Goal: Information Seeking & Learning: Compare options

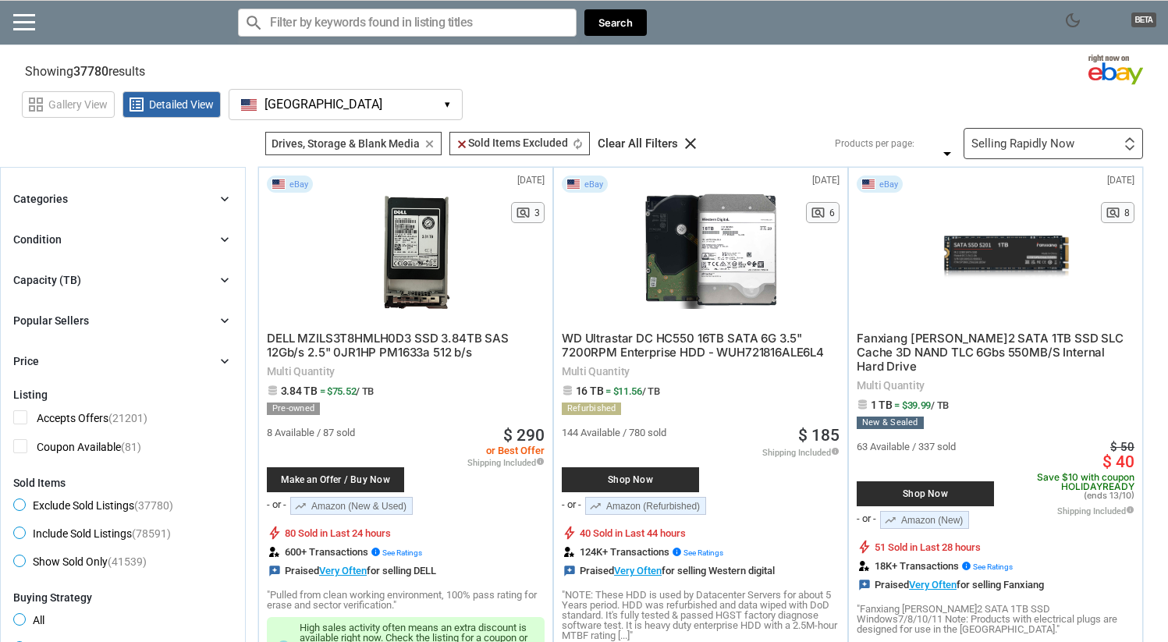
click at [59, 278] on div "Capacity (TB)" at bounding box center [47, 280] width 68 height 16
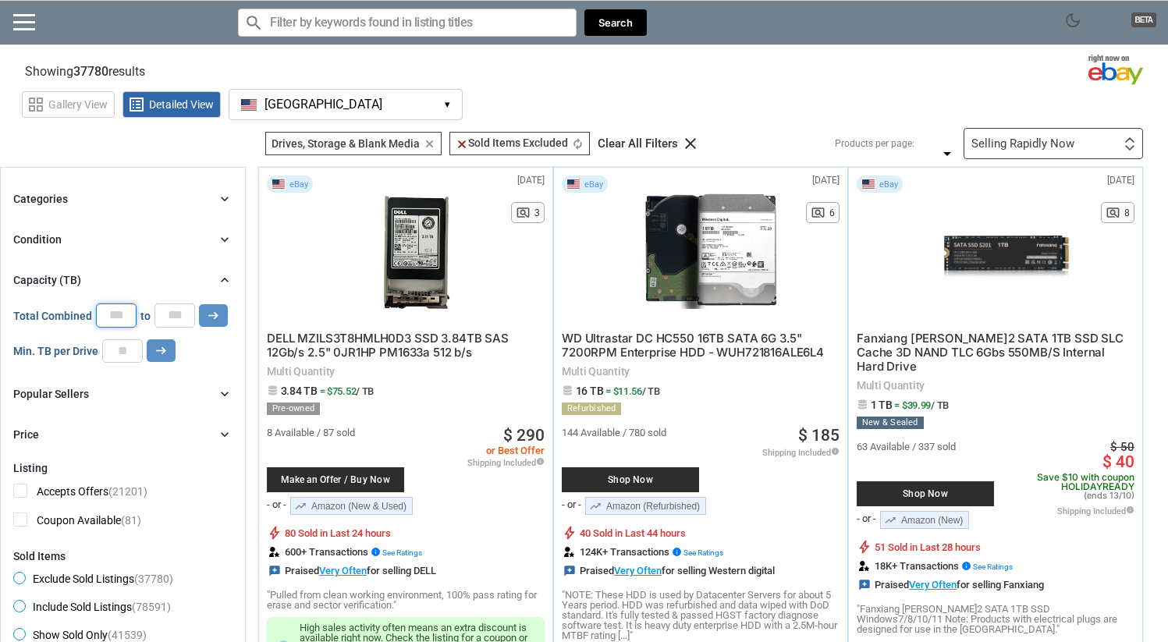
click at [108, 314] on input "*" at bounding box center [116, 315] width 41 height 23
type input "*"
click at [166, 150] on section "See all types of deals we can find for you! All Listings All Deal Potentials AI…" at bounding box center [584, 143] width 1168 height 31
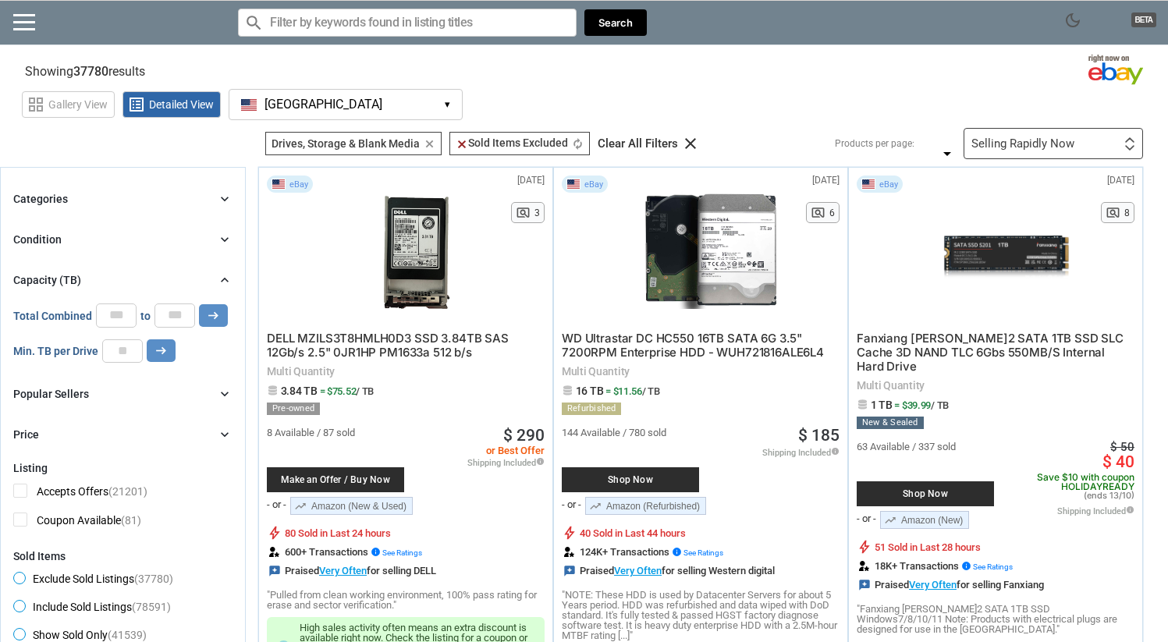
click at [66, 229] on div "Categories chevron_right search close Select All shown | Clear All shown Comput…" at bounding box center [122, 317] width 219 height 254
click at [64, 235] on div "Condition chevron_right" at bounding box center [122, 239] width 219 height 19
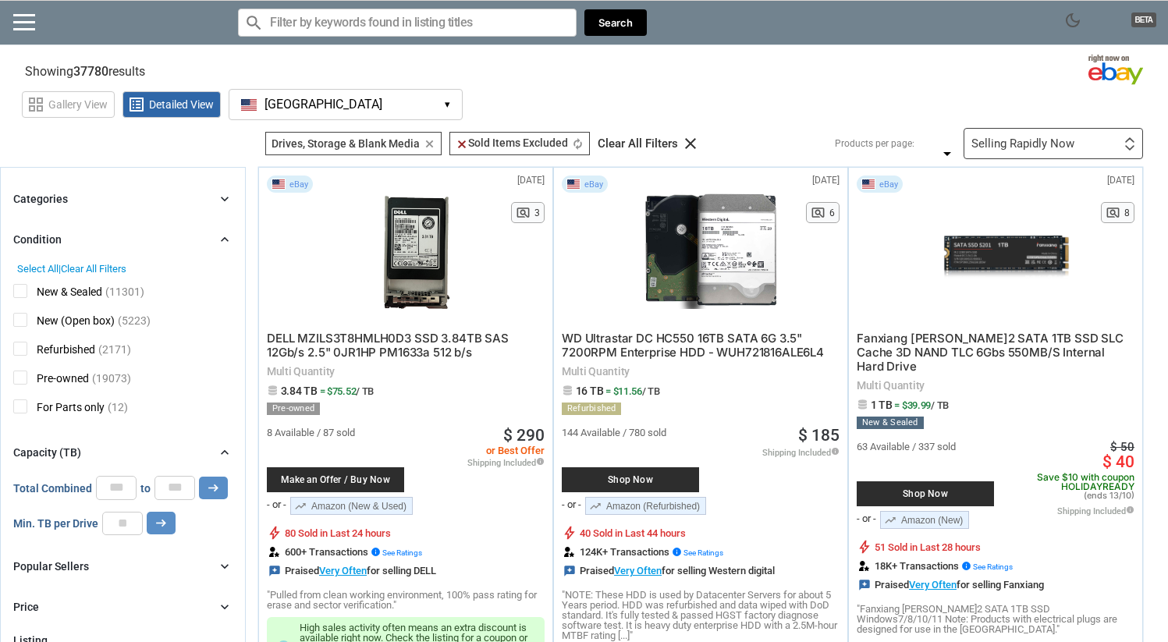
click at [16, 287] on span "New & Sealed" at bounding box center [57, 294] width 89 height 20
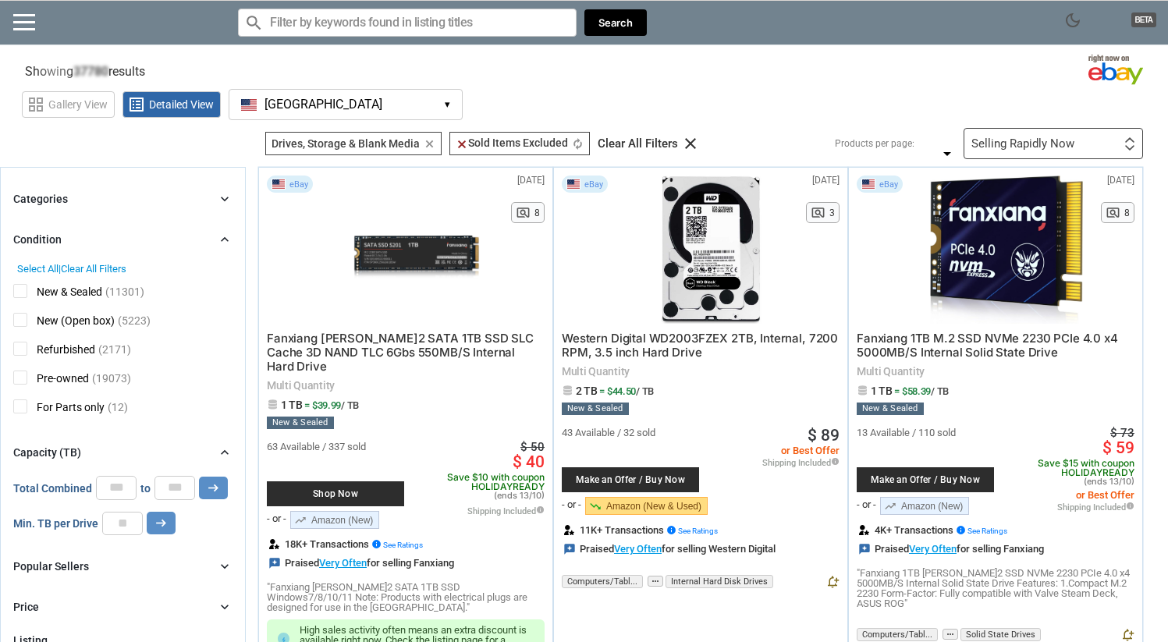
click at [44, 245] on div "Condition" at bounding box center [37, 240] width 48 height 16
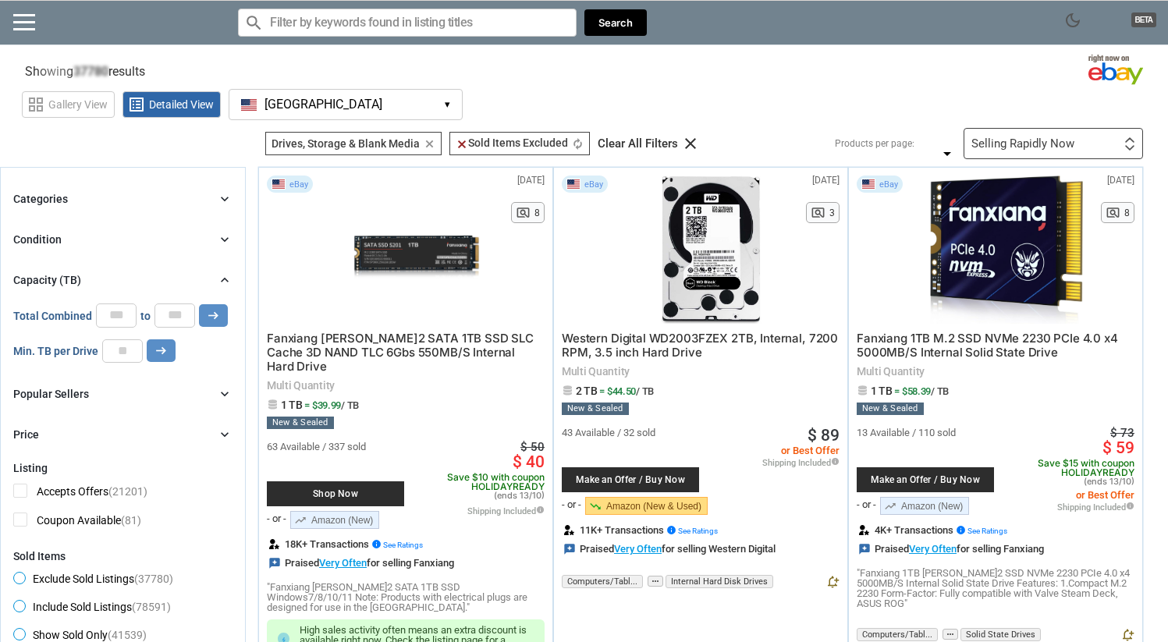
click at [59, 215] on div "Categories chevron_right search close Select All shown | Clear All shown Comput…" at bounding box center [122, 317] width 219 height 254
click at [61, 211] on div "Categories chevron_right search close Select All shown | Clear All shown Comput…" at bounding box center [122, 317] width 219 height 254
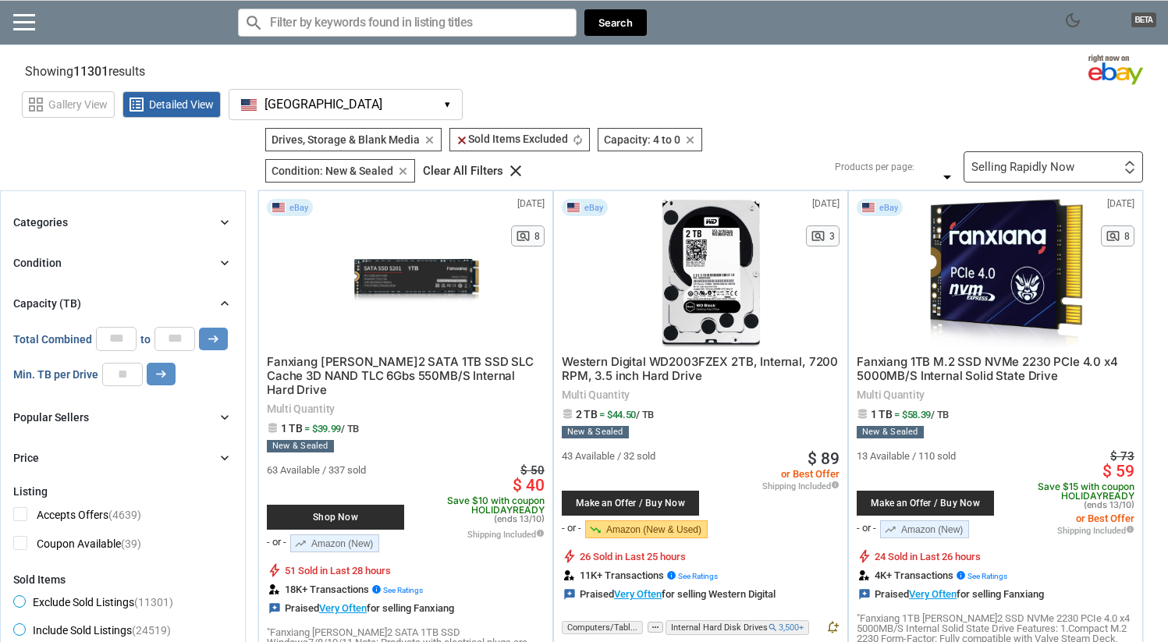
click at [52, 218] on div "Categories" at bounding box center [40, 223] width 55 height 16
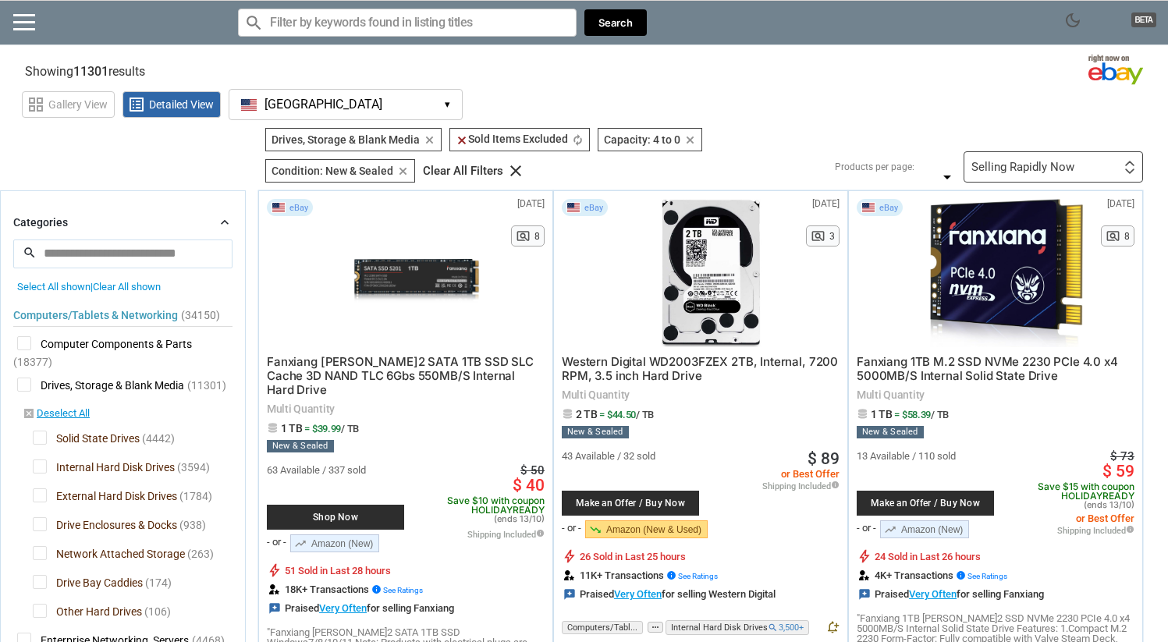
click at [37, 467] on span "Internal Hard Disk Drives" at bounding box center [104, 470] width 142 height 20
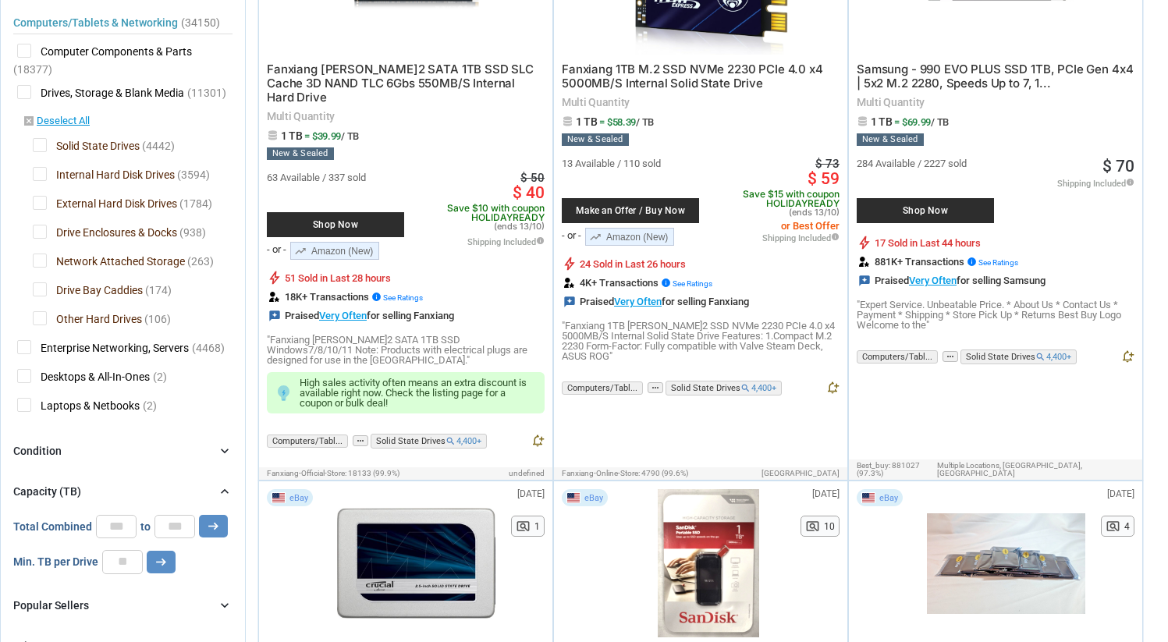
scroll to position [282, 0]
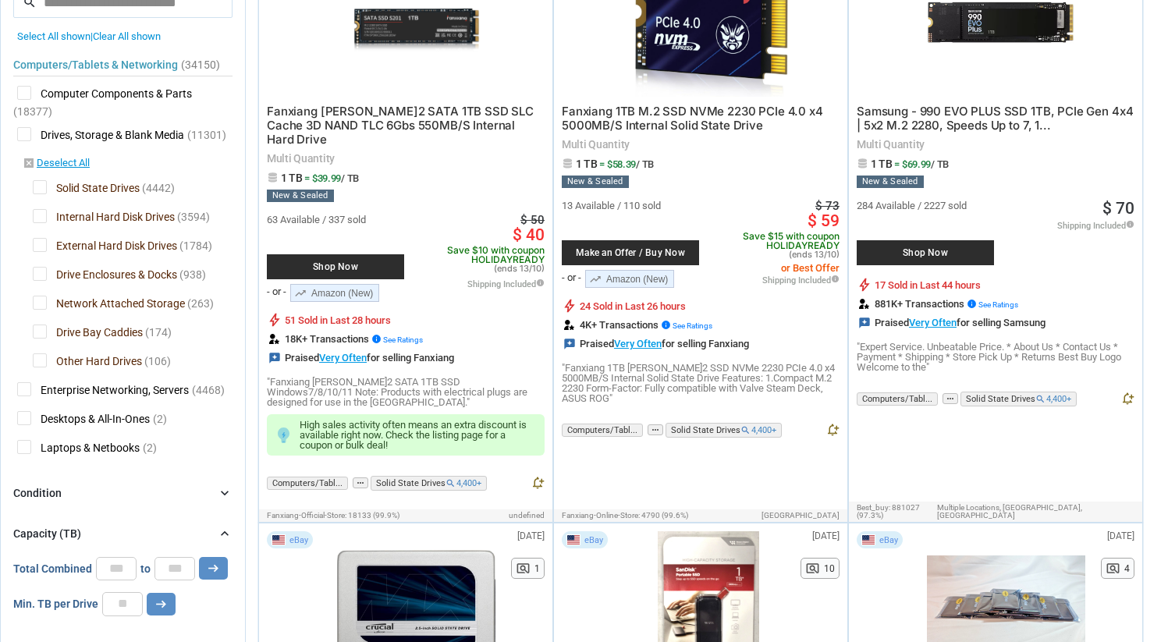
click at [41, 274] on span "Drive Enclosures & Docks" at bounding box center [105, 277] width 144 height 20
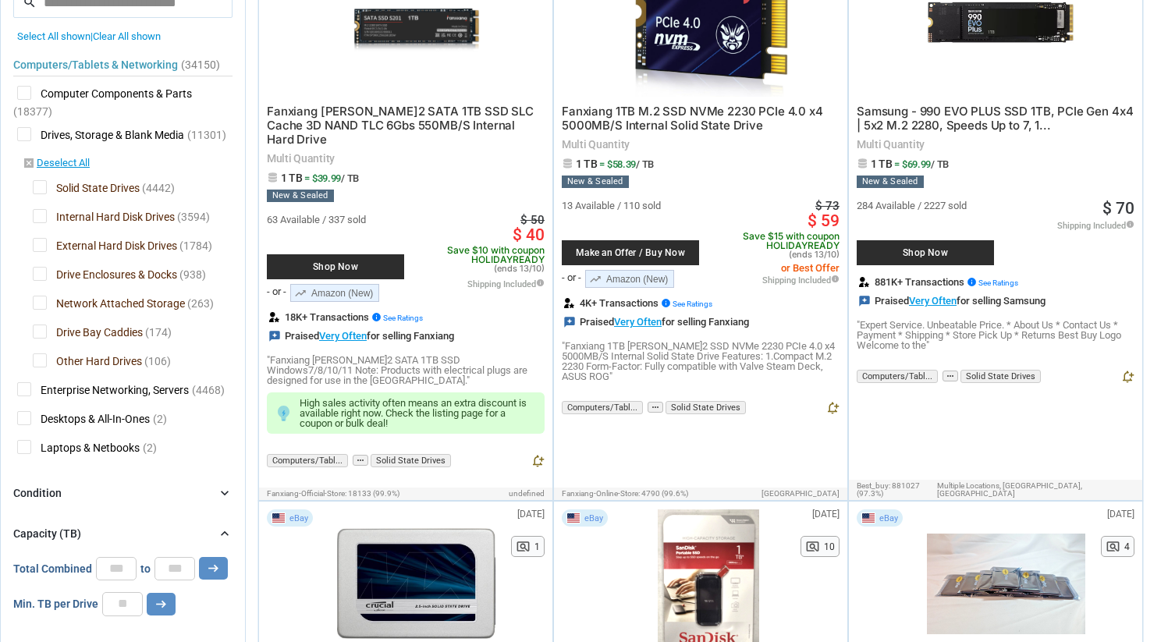
click at [38, 303] on span "Network Attached Storage" at bounding box center [109, 306] width 152 height 20
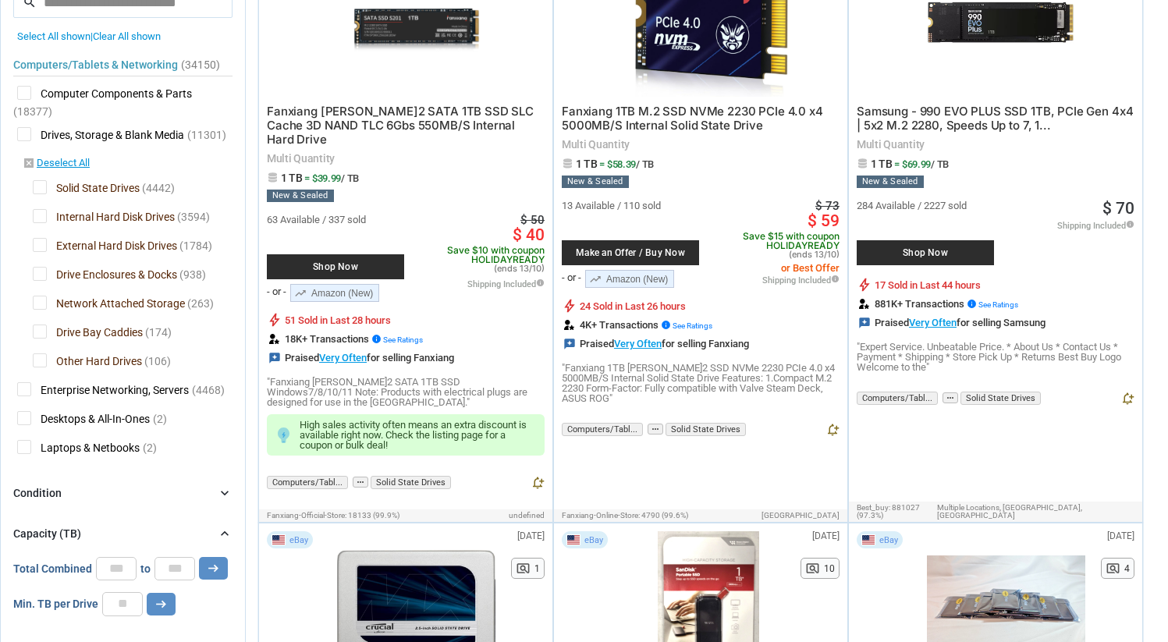
click at [39, 305] on span "Network Attached Storage" at bounding box center [109, 306] width 152 height 20
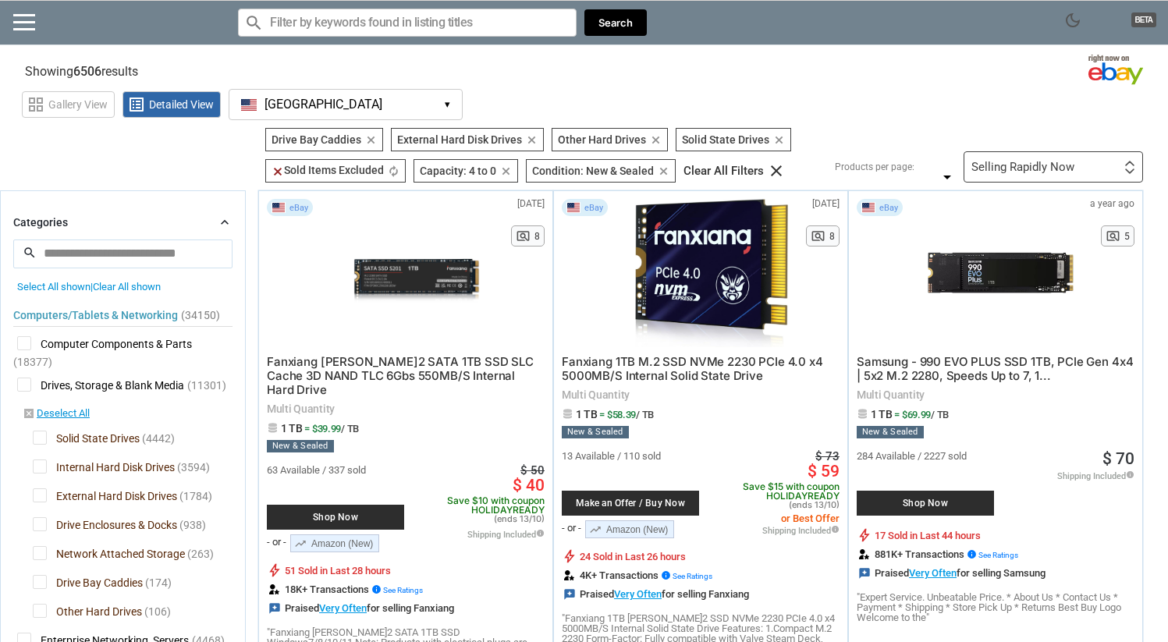
click at [649, 91] on div "grid_view Gallery View list_alt Detailed View [GEOGRAPHIC_DATA] [GEOGRAPHIC_DAT…" at bounding box center [595, 102] width 1147 height 36
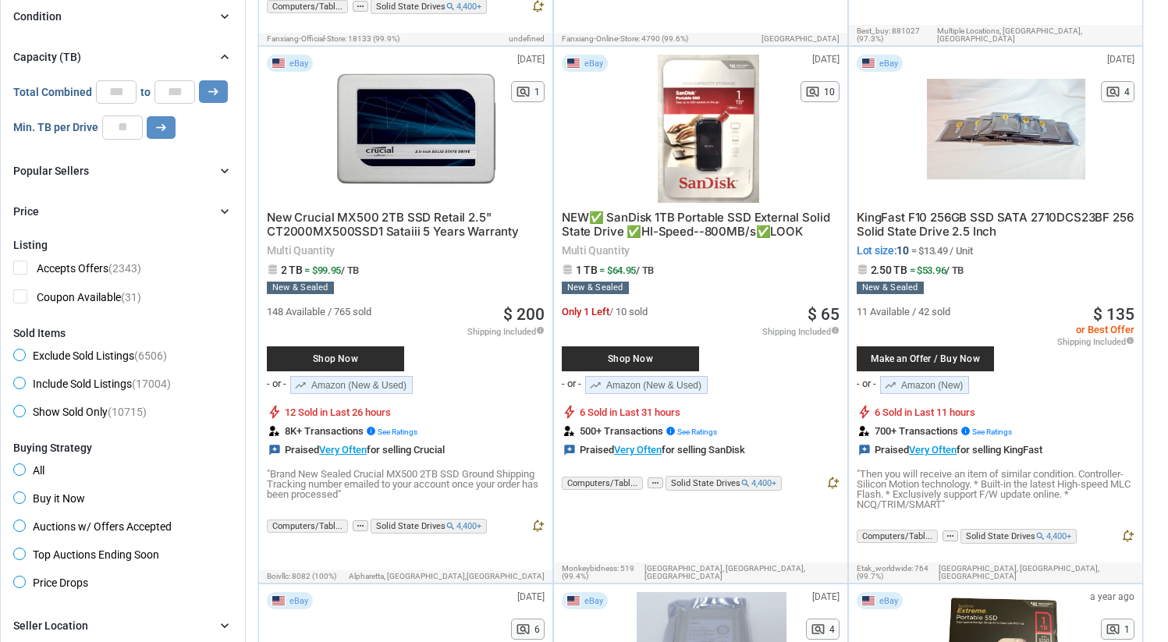
scroll to position [1097, 0]
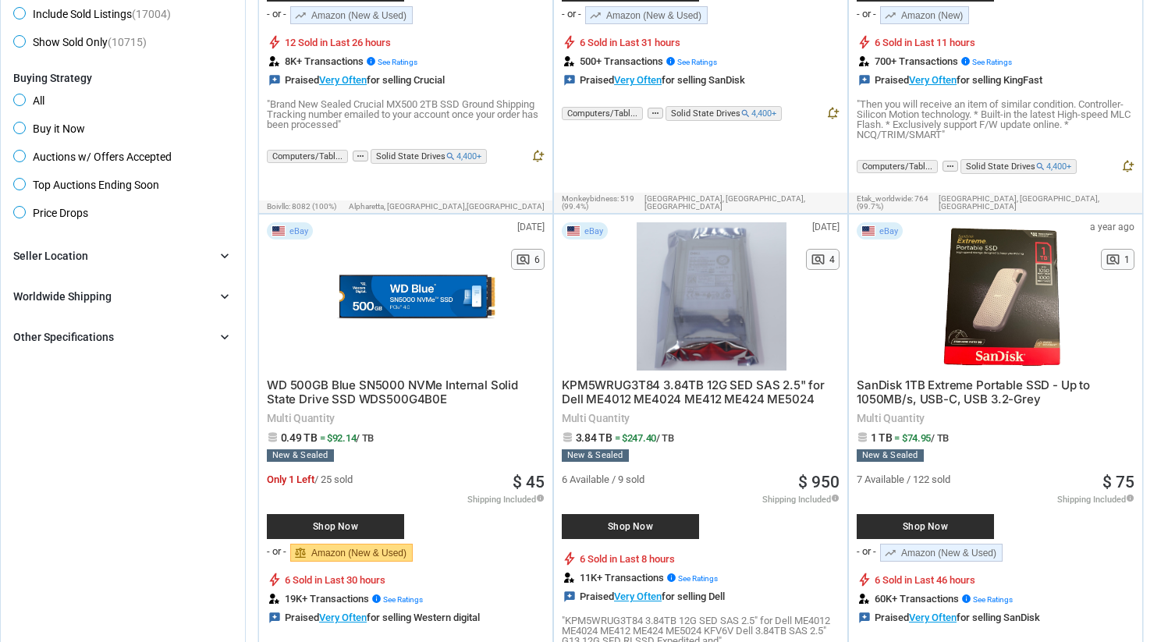
click at [87, 267] on div "Brand chevron_right search Select All | Clear All Filters Model chevron_right s…" at bounding box center [122, 297] width 219 height 100
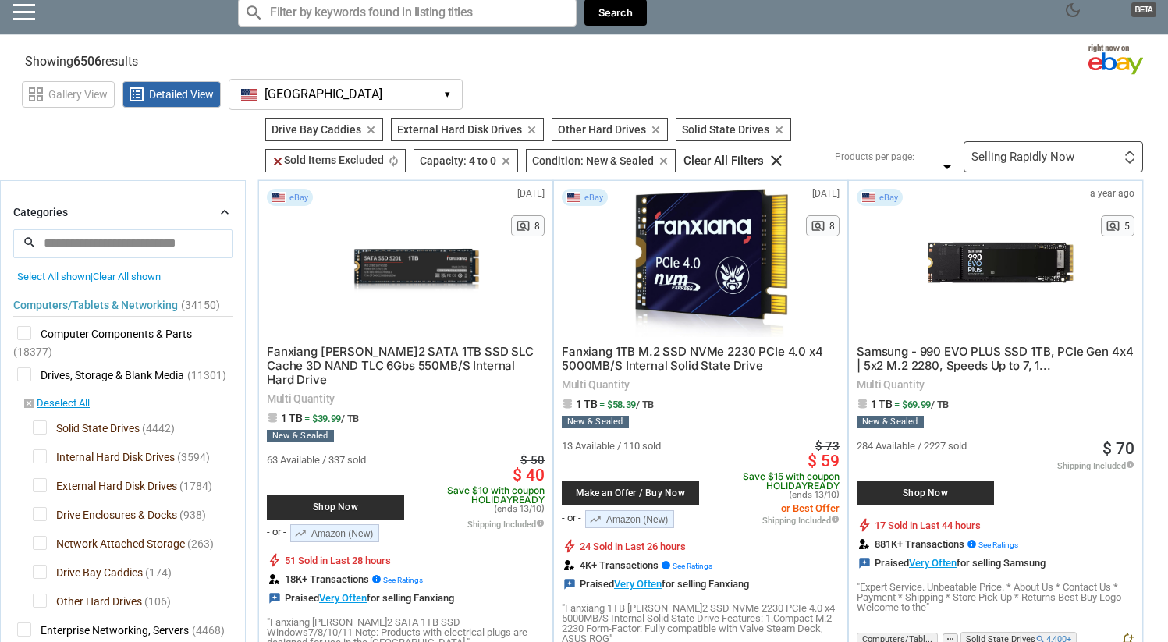
scroll to position [0, 0]
